Goal: Go to known website

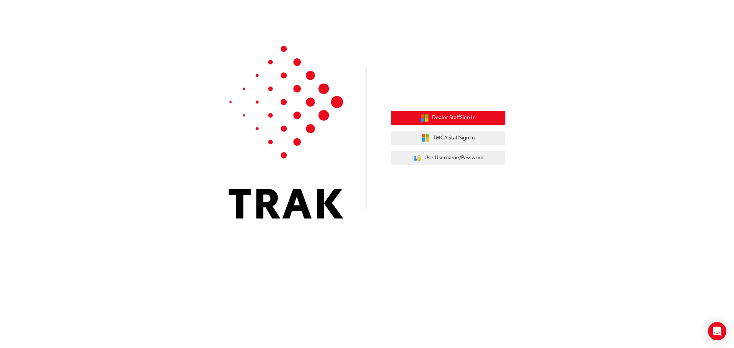
click at [424, 123] on button "Dealer Staff Sign In" at bounding box center [448, 118] width 115 height 15
click at [455, 120] on span "Dealer Staff Sign In" at bounding box center [454, 118] width 44 height 9
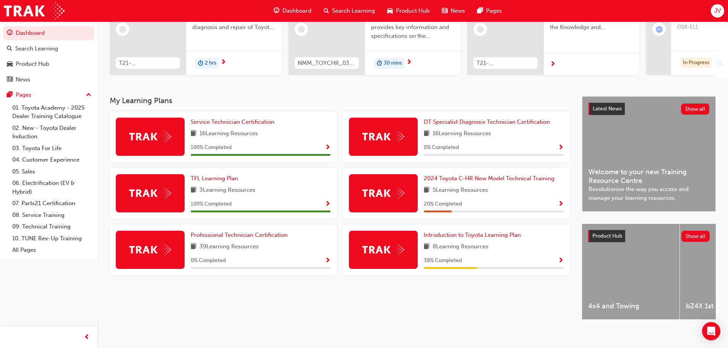
scroll to position [109, 0]
